Goal: Information Seeking & Learning: Learn about a topic

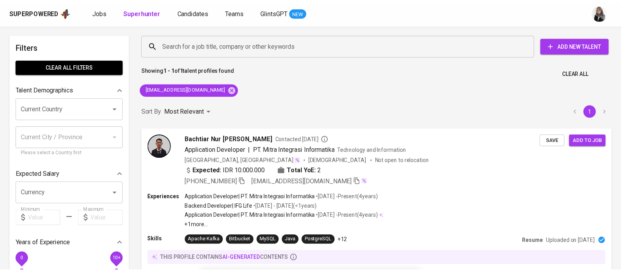
scroll to position [0, 0]
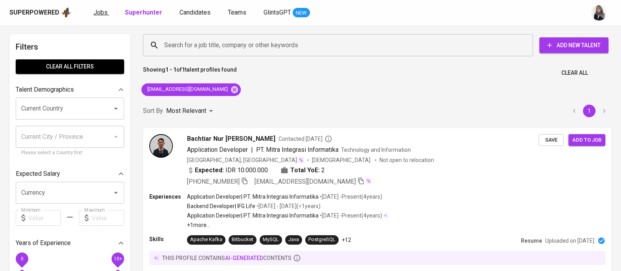
drag, startPoint x: 0, startPoint y: 0, endPoint x: 97, endPoint y: 15, distance: 98.1
click at [97, 15] on span "Jobs" at bounding box center [100, 12] width 14 height 7
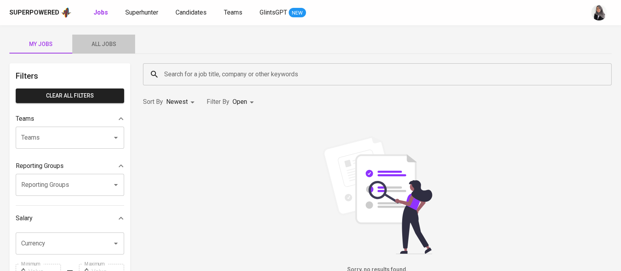
click at [96, 50] on button "All Jobs" at bounding box center [103, 44] width 63 height 19
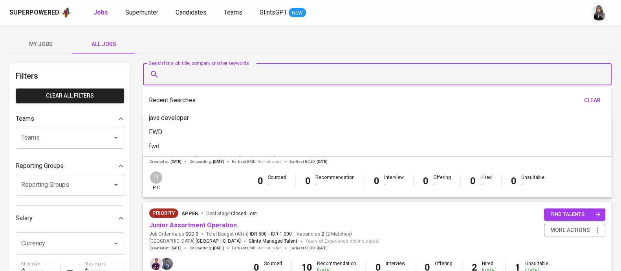
click at [229, 72] on input "Search for a job title, company or other keywords" at bounding box center [379, 74] width 434 height 15
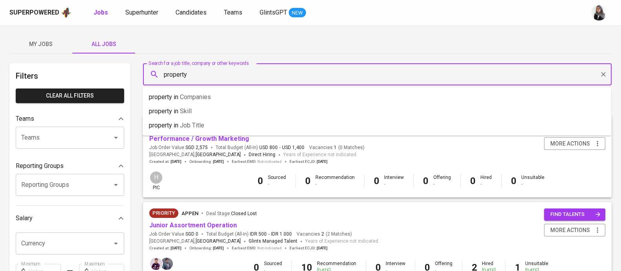
type input "property"
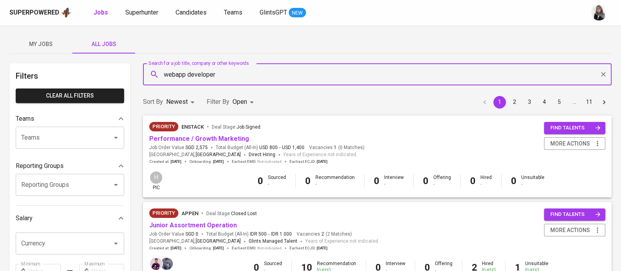
type input "webapp developer"
